Goal: Transaction & Acquisition: Subscribe to service/newsletter

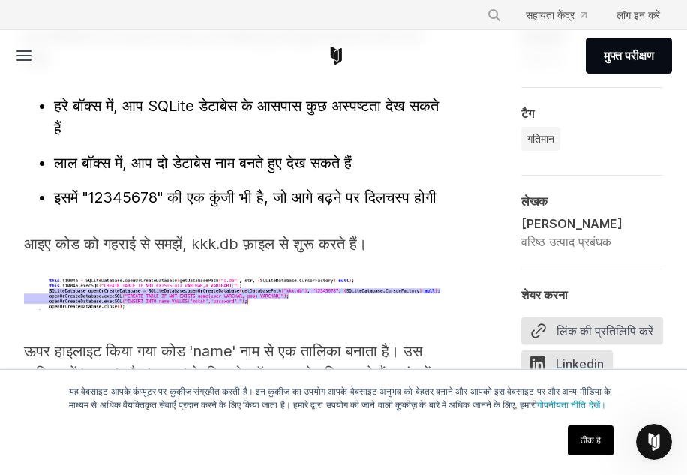
scroll to position [4711, 0]
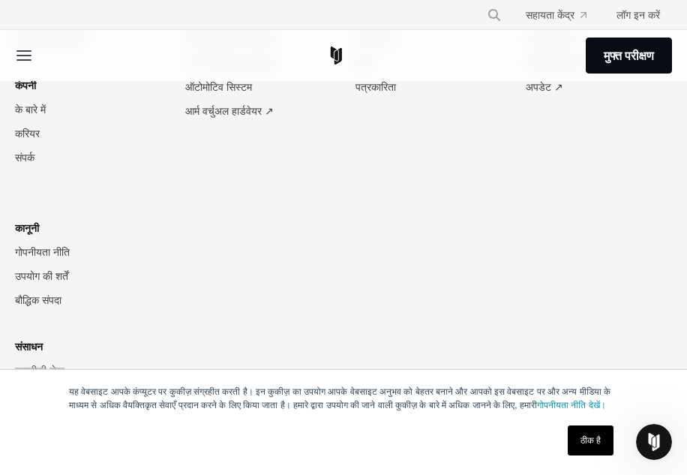
scroll to position [8988, 0]
click at [604, 49] on font "मुफ्त परीक्षण" at bounding box center [629, 55] width 50 height 15
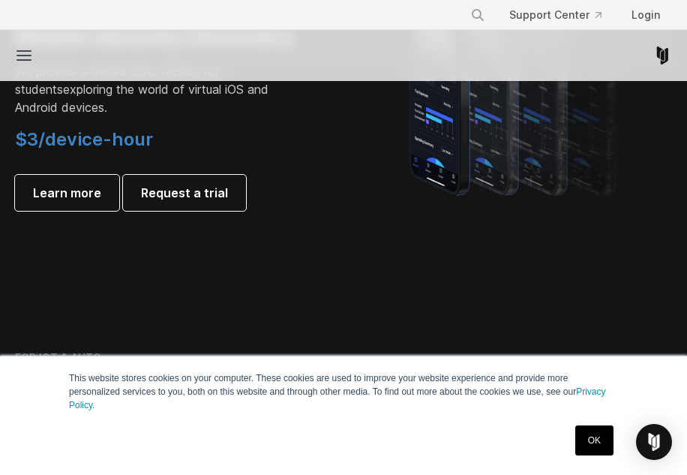
scroll to position [1201, 0]
